Goal: Find specific page/section: Find specific page/section

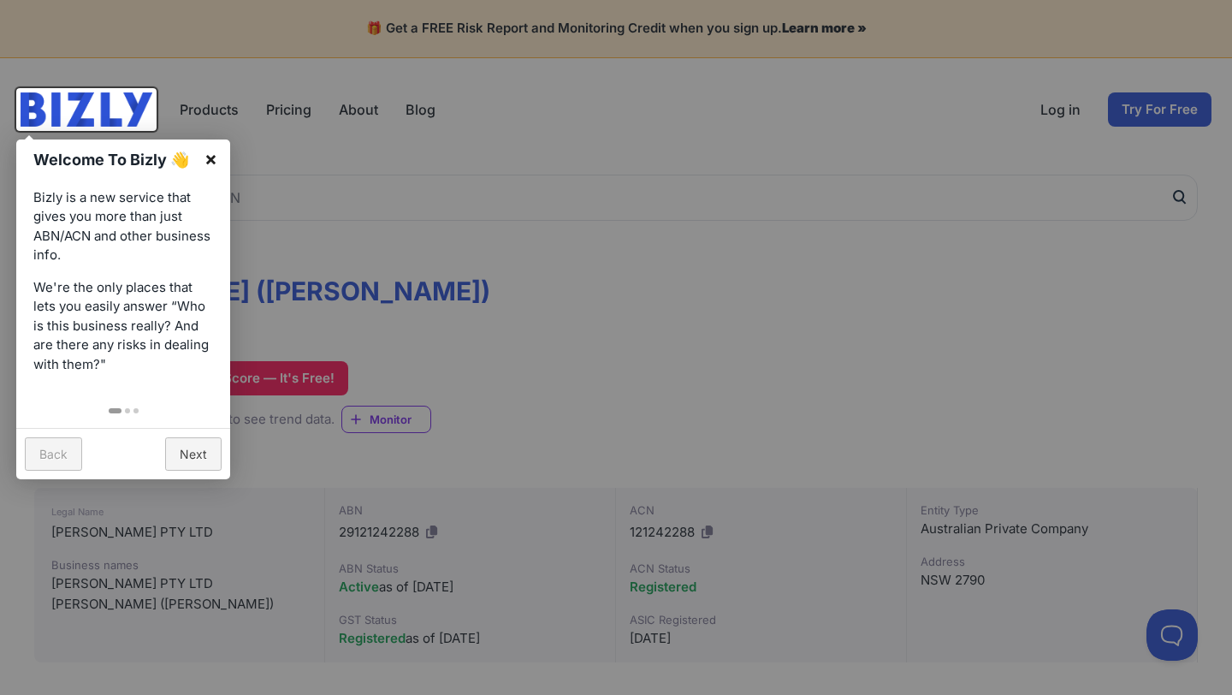
click at [210, 161] on link "×" at bounding box center [211, 158] width 39 height 39
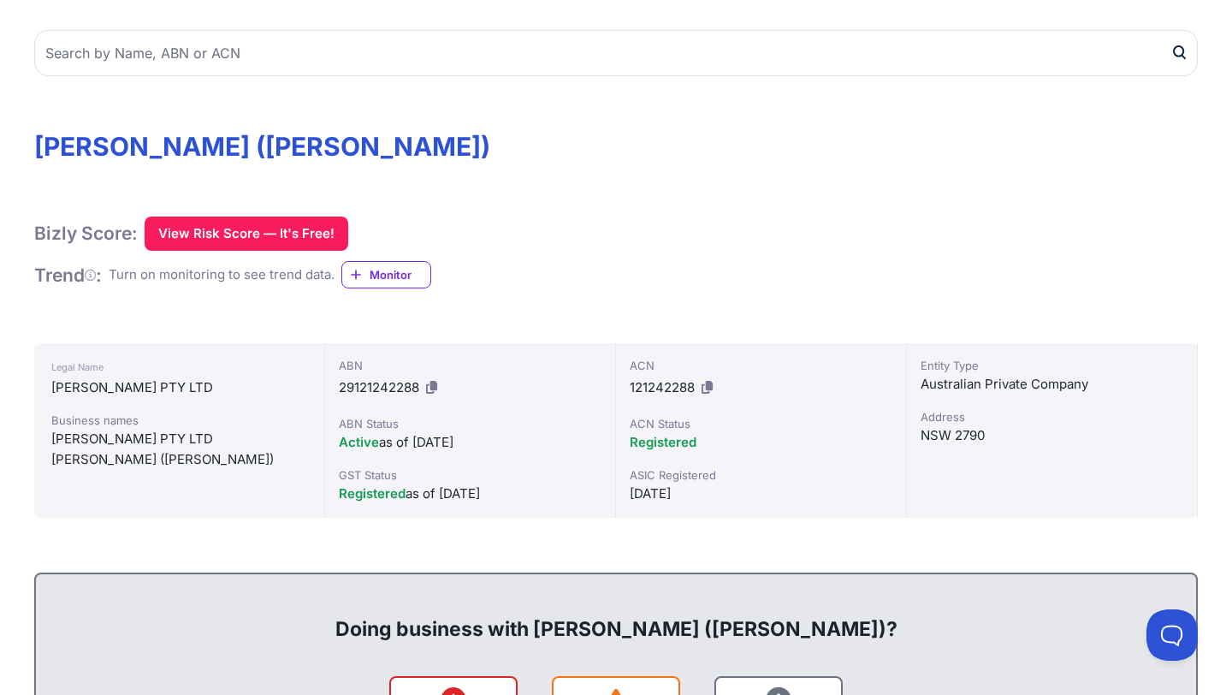
scroll to position [163, 0]
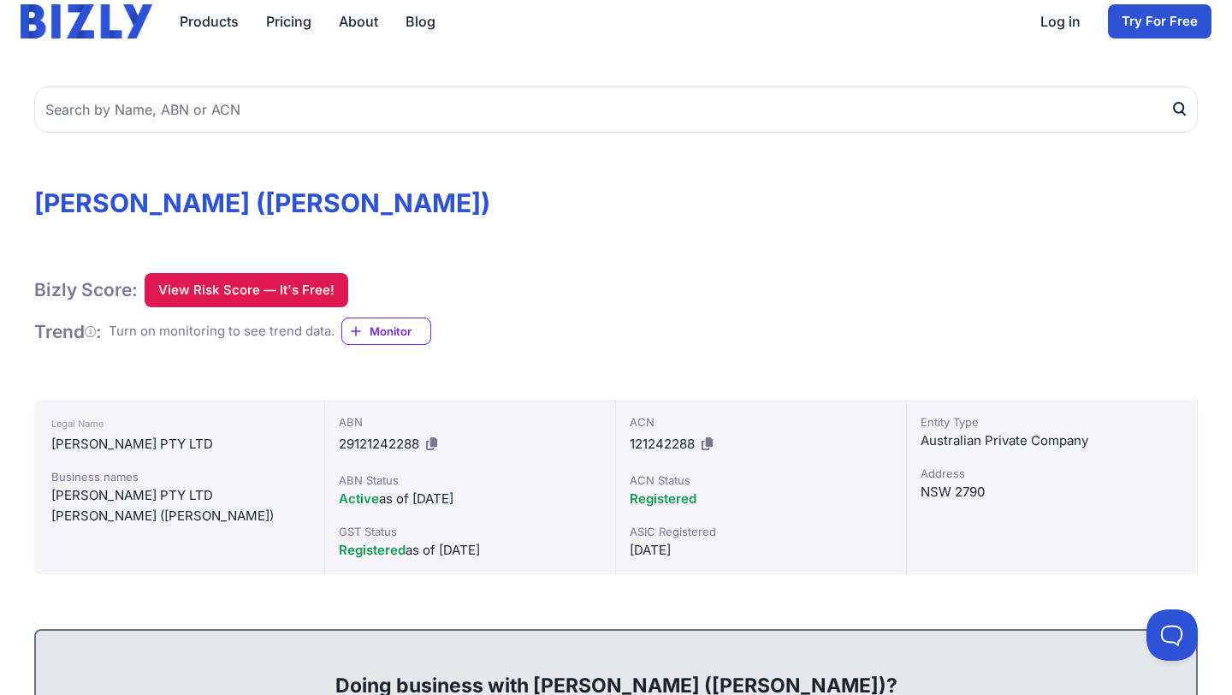
scroll to position [90, 0]
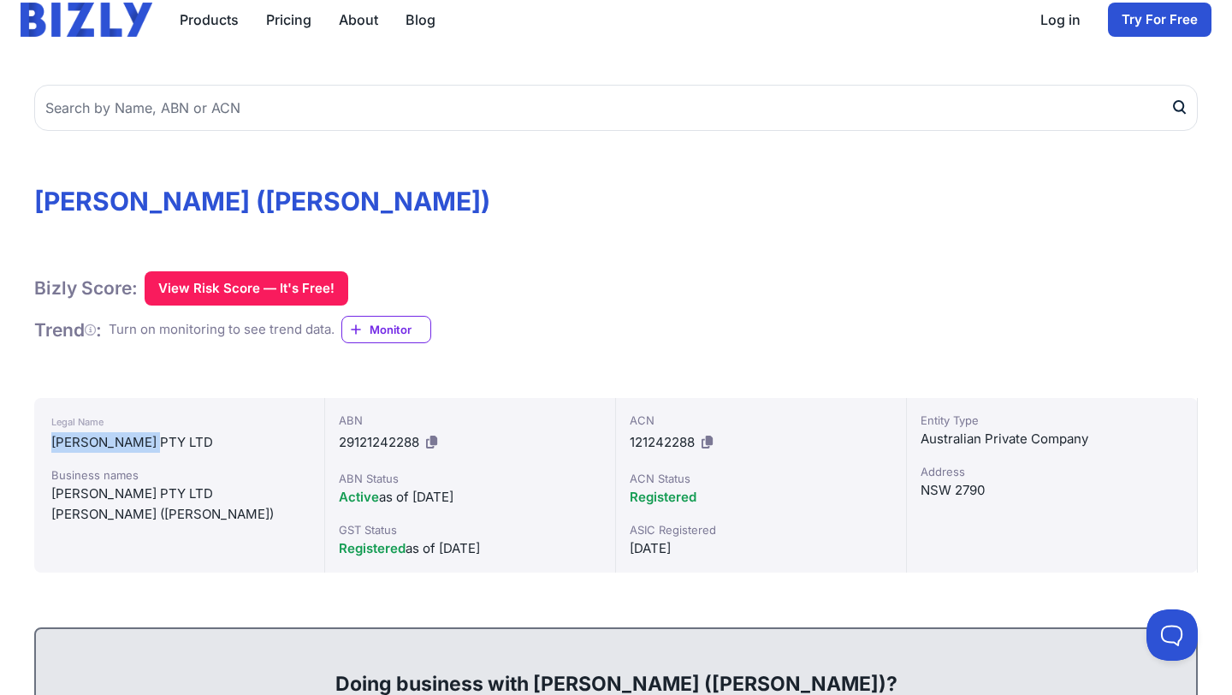
drag, startPoint x: 53, startPoint y: 444, endPoint x: 172, endPoint y: 447, distance: 119.0
click at [172, 447] on div "[PERSON_NAME] PTY LTD" at bounding box center [179, 442] width 256 height 21
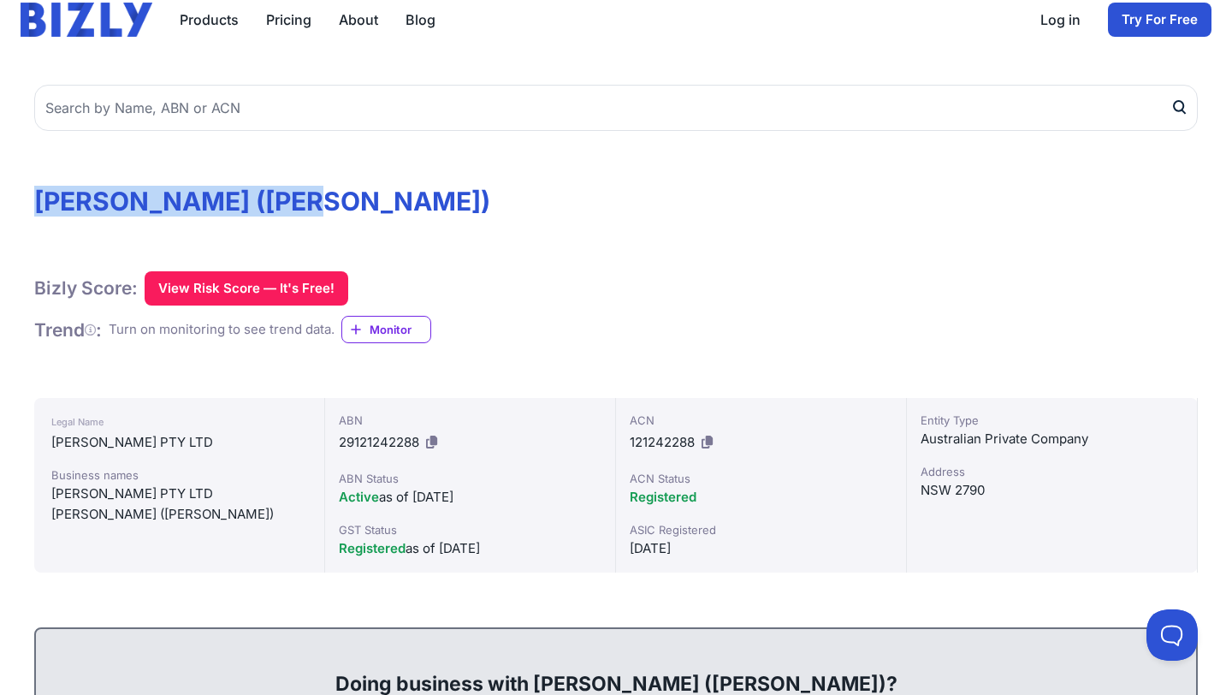
drag, startPoint x: 39, startPoint y: 195, endPoint x: 359, endPoint y: 189, distance: 321.0
click at [360, 189] on h1 "[PERSON_NAME] ([PERSON_NAME])" at bounding box center [616, 201] width 1164 height 31
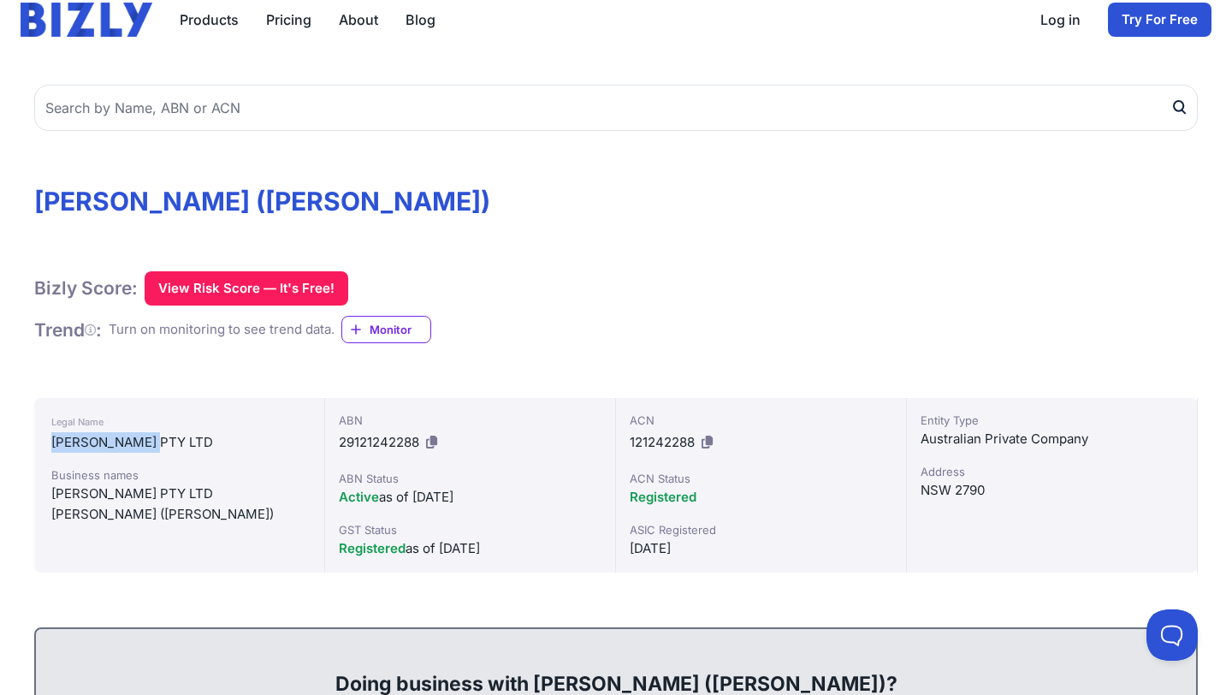
drag, startPoint x: 54, startPoint y: 440, endPoint x: 196, endPoint y: 440, distance: 142.1
click at [196, 440] on div "[PERSON_NAME] PTY LTD" at bounding box center [179, 442] width 256 height 21
click at [60, 446] on div "[PERSON_NAME] PTY LTD" at bounding box center [179, 442] width 256 height 21
drag, startPoint x: 55, startPoint y: 446, endPoint x: 163, endPoint y: 441, distance: 108.8
click at [165, 446] on div "[PERSON_NAME] PTY LTD" at bounding box center [179, 442] width 256 height 21
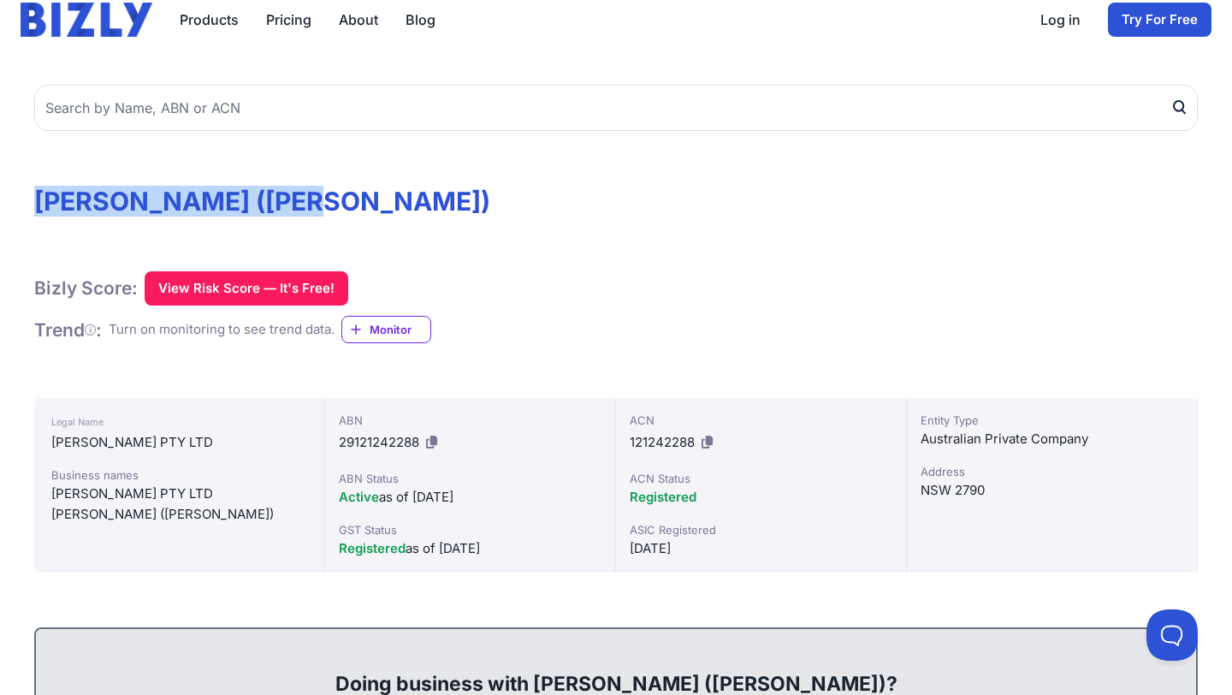
drag, startPoint x: 38, startPoint y: 200, endPoint x: 338, endPoint y: 202, distance: 300.4
click at [337, 200] on h1 "[PERSON_NAME] ([PERSON_NAME])" at bounding box center [616, 201] width 1164 height 31
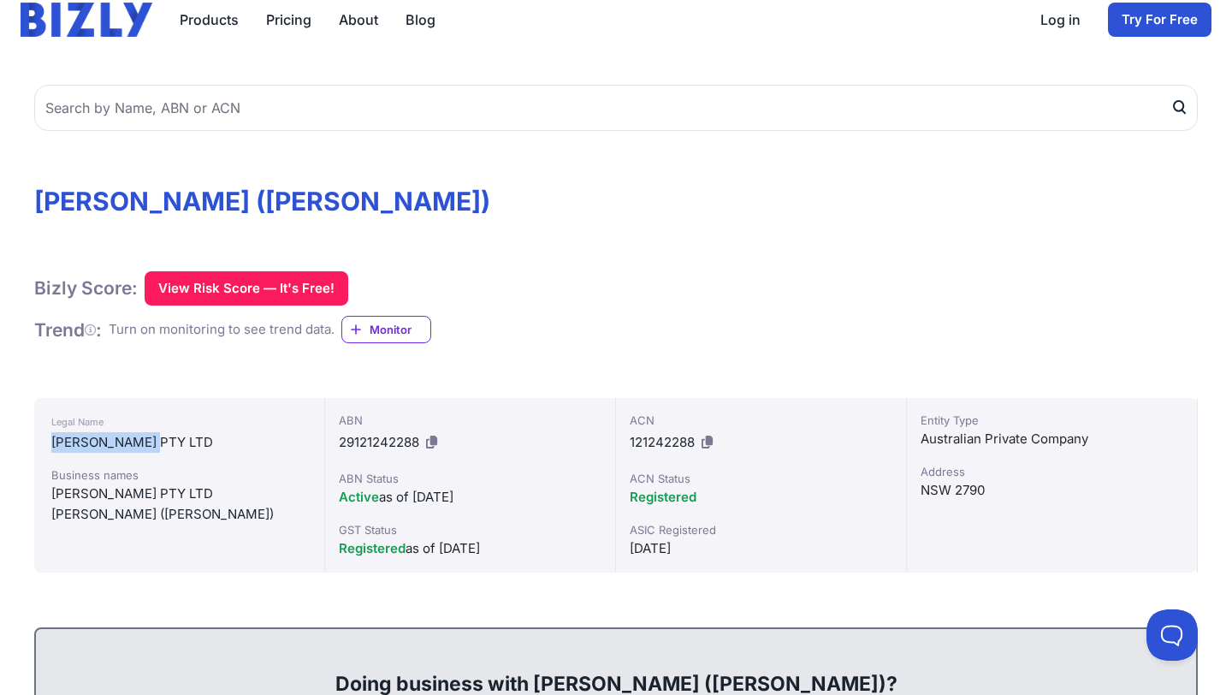
drag, startPoint x: 53, startPoint y: 442, endPoint x: 177, endPoint y: 443, distance: 124.1
click at [177, 443] on div "[PERSON_NAME] PTY LTD" at bounding box center [179, 442] width 256 height 21
